Goal: Book appointment/travel/reservation

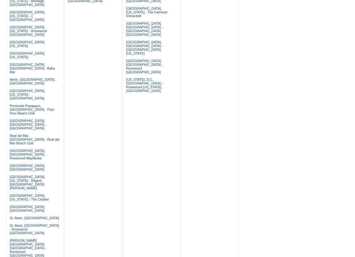
scroll to position [437, 0]
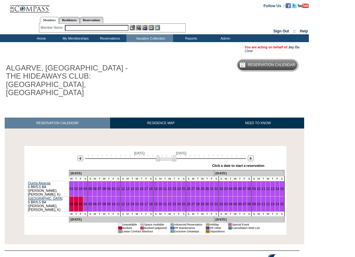
drag, startPoint x: 151, startPoint y: 150, endPoint x: 175, endPoint y: 151, distance: 24.0
click at [175, 155] on img at bounding box center [166, 158] width 20 height 6
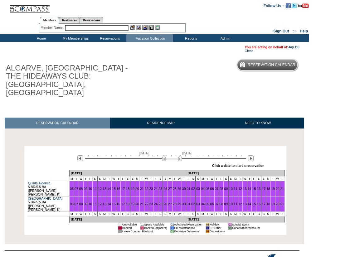
drag, startPoint x: 175, startPoint y: 151, endPoint x: 181, endPoint y: 151, distance: 5.9
click at [181, 155] on img at bounding box center [172, 158] width 20 height 6
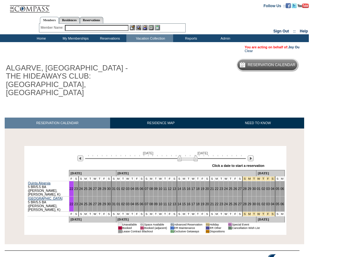
drag, startPoint x: 180, startPoint y: 152, endPoint x: 196, endPoint y: 151, distance: 15.6
click at [196, 155] on img at bounding box center [188, 158] width 20 height 6
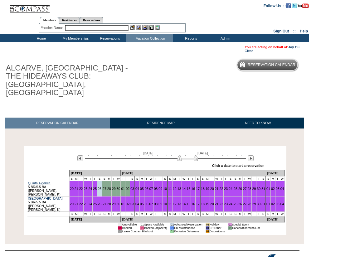
click at [84, 28] on input "text" at bounding box center [97, 28] width 64 height 6
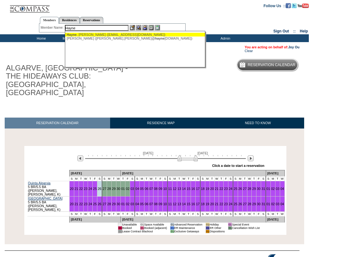
click at [92, 35] on div "Hayne , Allison (awhayne@mac.com)" at bounding box center [135, 35] width 137 height 4
type input "Hayne, Allison (awhayne@mac.com)"
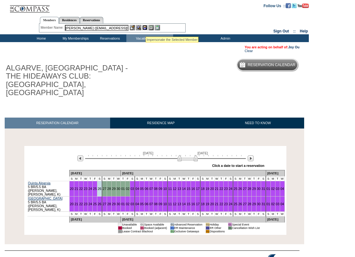
click at [146, 28] on img at bounding box center [144, 27] width 5 height 5
click at [139, 27] on img at bounding box center [138, 27] width 5 height 5
